Goal: Navigation & Orientation: Find specific page/section

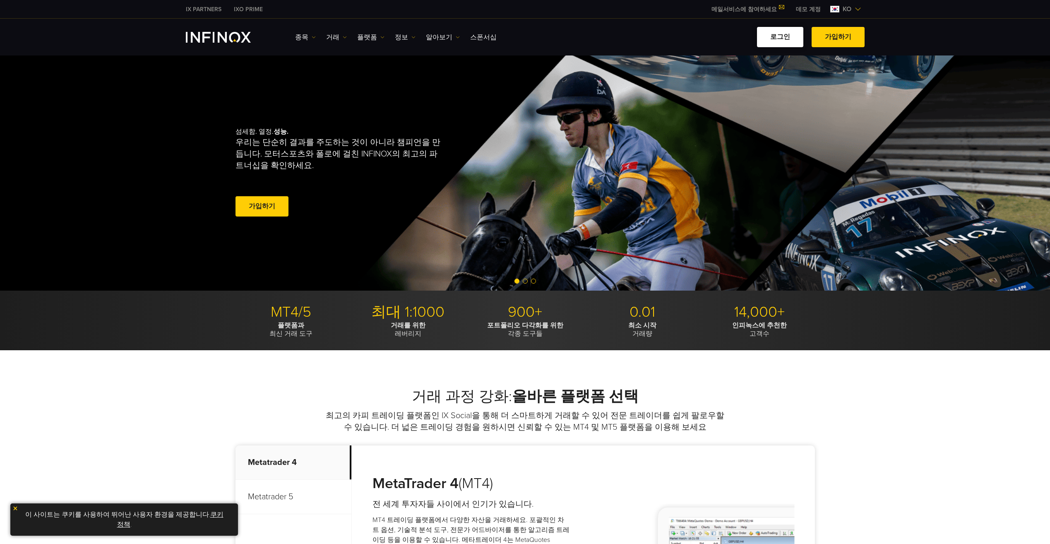
click at [777, 41] on link "로그인" at bounding box center [780, 37] width 46 height 20
click at [762, 7] on link "메일서비스에 참여하세요" at bounding box center [747, 9] width 84 height 7
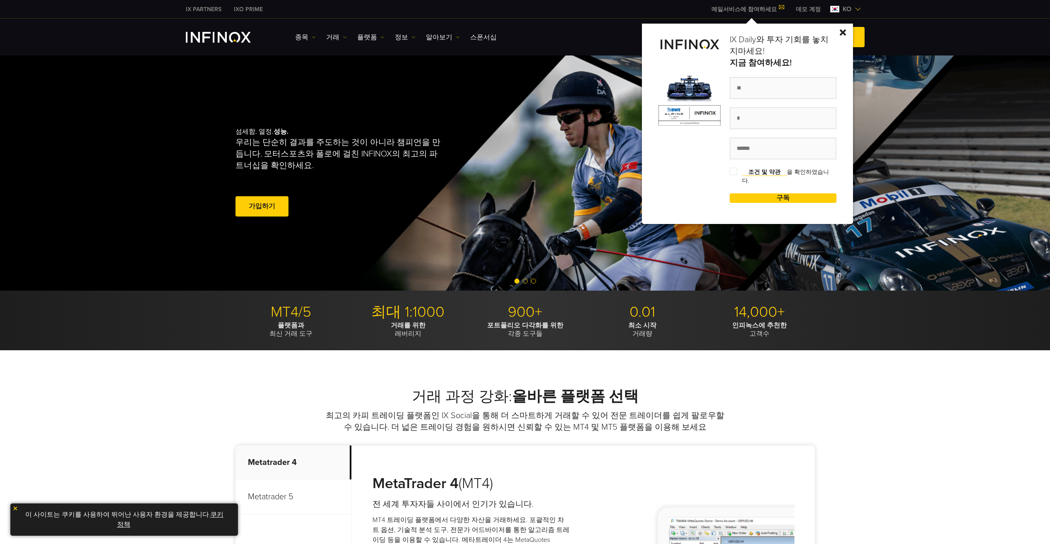
click at [841, 30] on div "IX Daily와 투자 기회를 놓치지마세요! 지금 참여하세요! 조건 및 약관 을 확인하였습니다. 구독 성공!" at bounding box center [747, 124] width 211 height 200
click at [846, 31] on img at bounding box center [842, 32] width 6 height 6
